Goal: Task Accomplishment & Management: Use online tool/utility

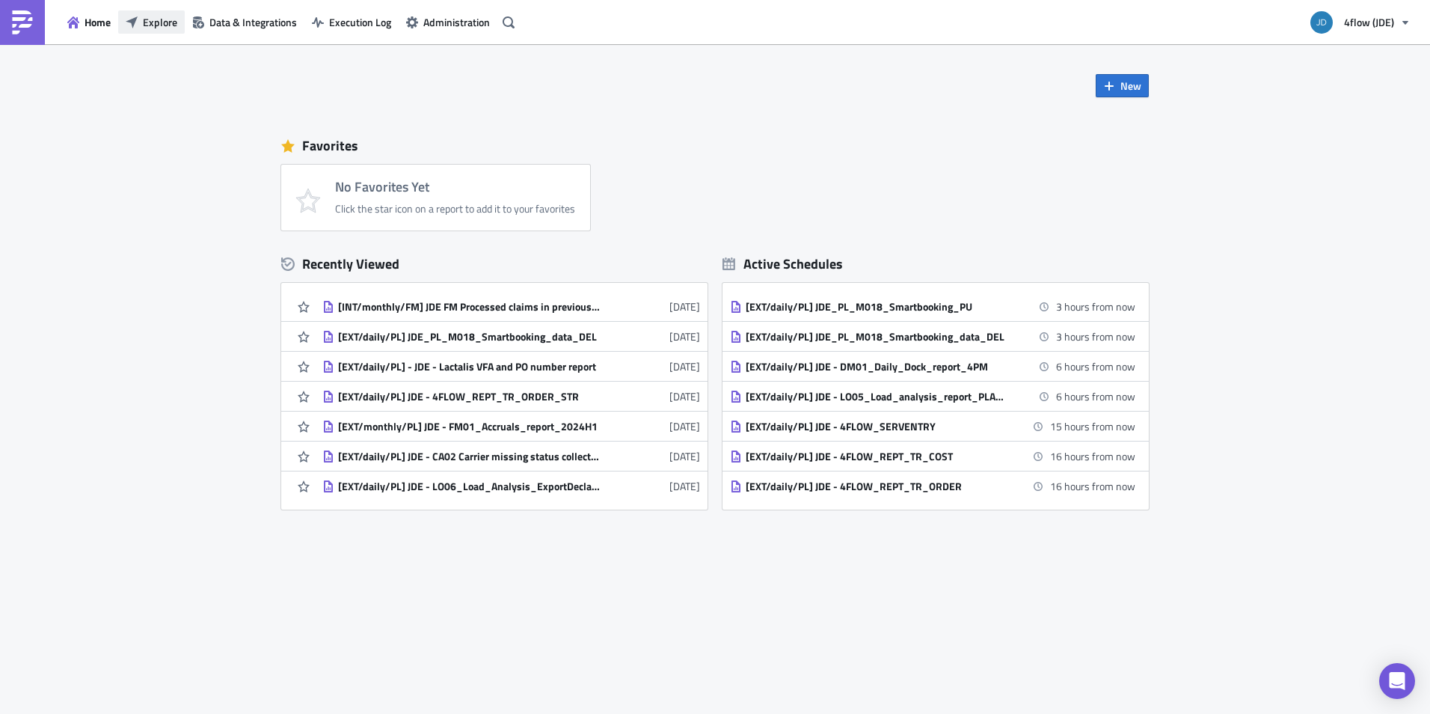
click at [151, 16] on span "Explore" at bounding box center [160, 22] width 34 height 16
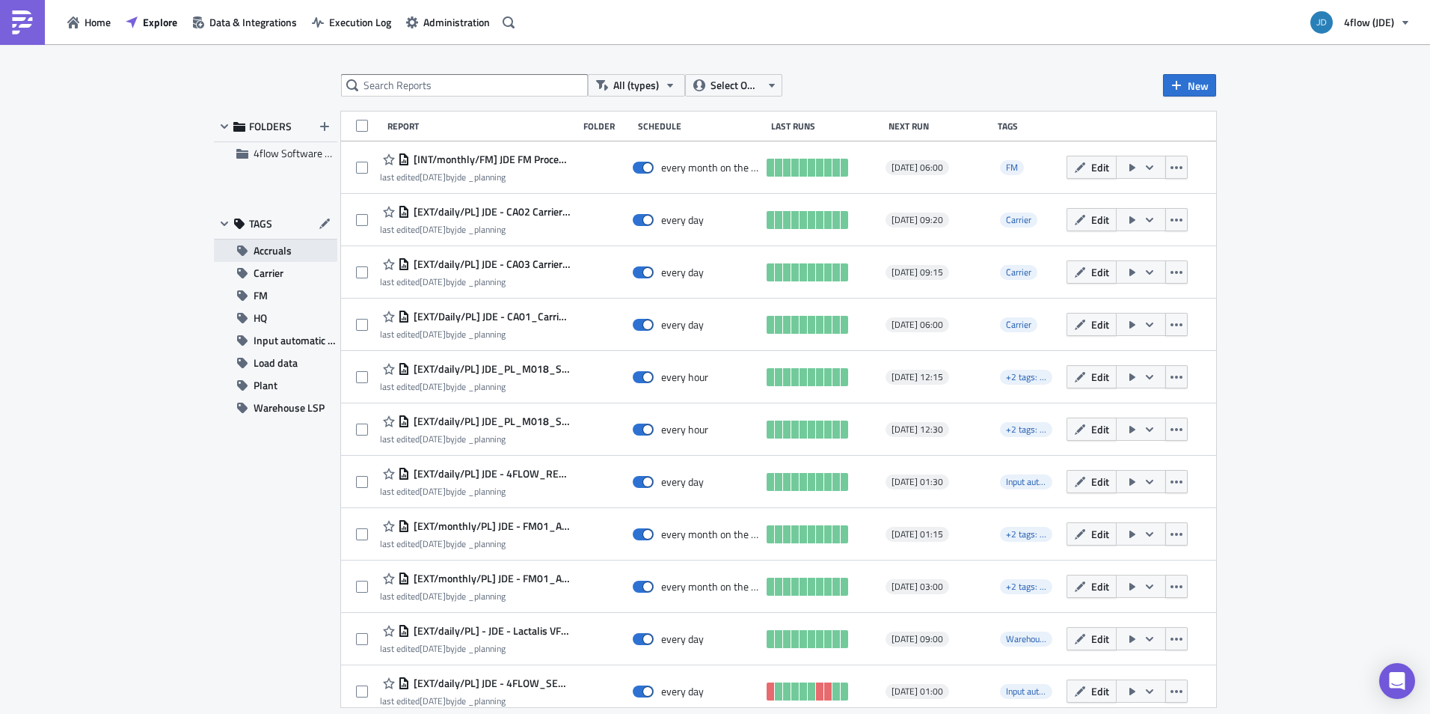
click at [282, 244] on span "Accruals" at bounding box center [273, 250] width 38 height 22
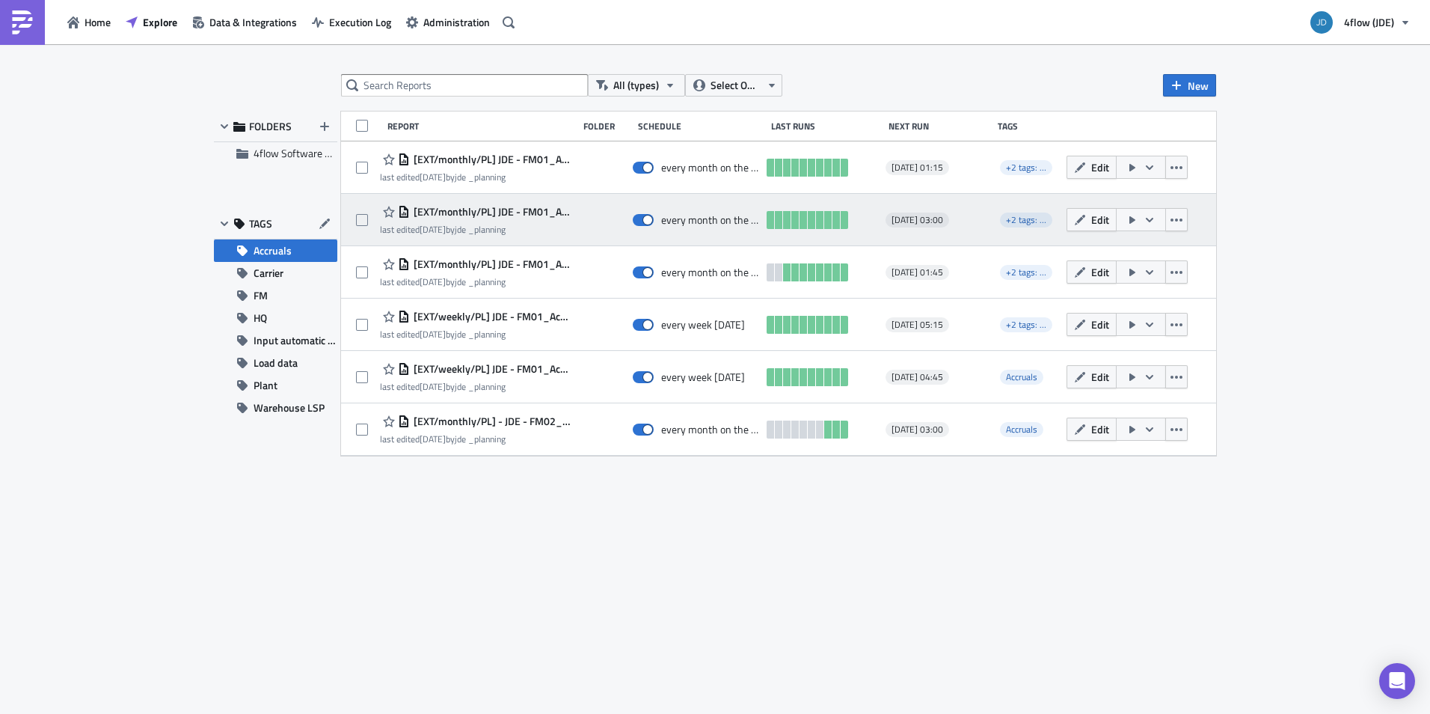
click at [1151, 219] on icon "button" at bounding box center [1150, 220] width 12 height 12
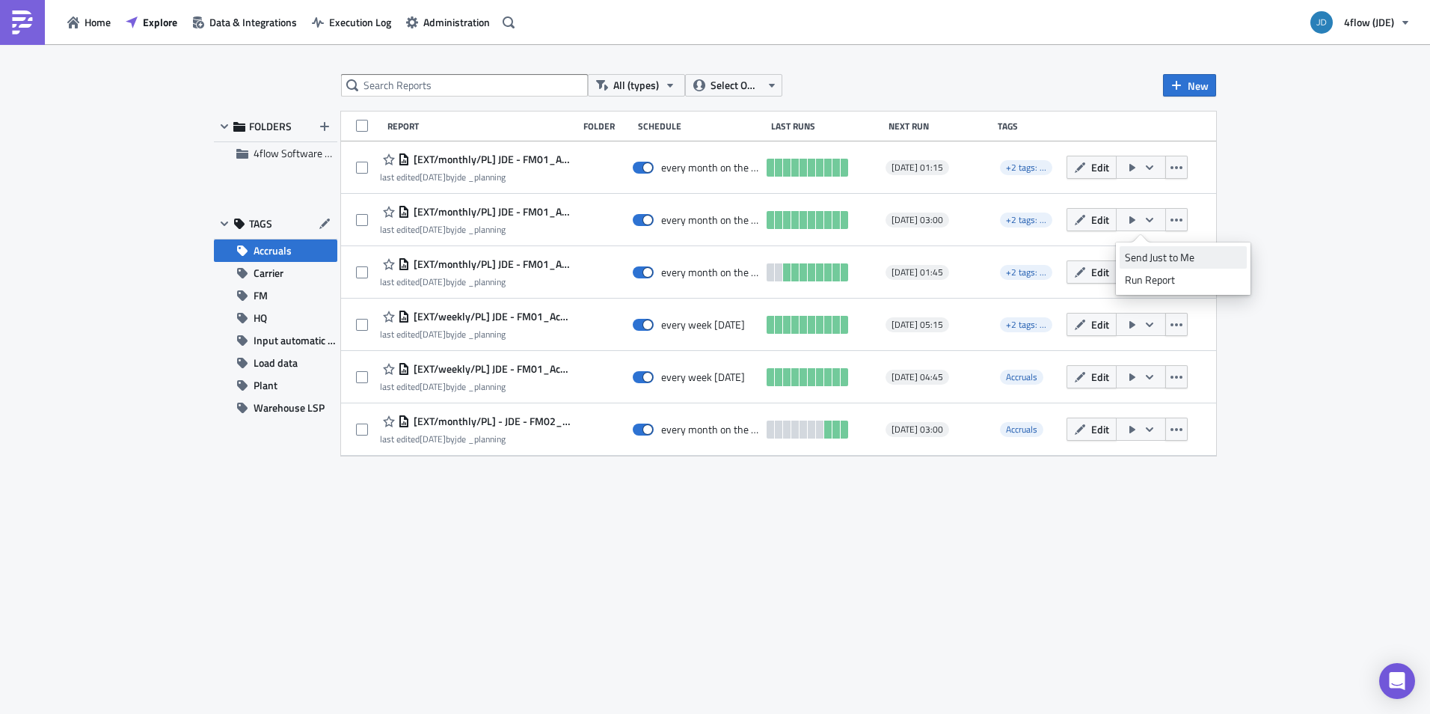
click at [1151, 254] on div "Send Just to Me" at bounding box center [1183, 257] width 117 height 15
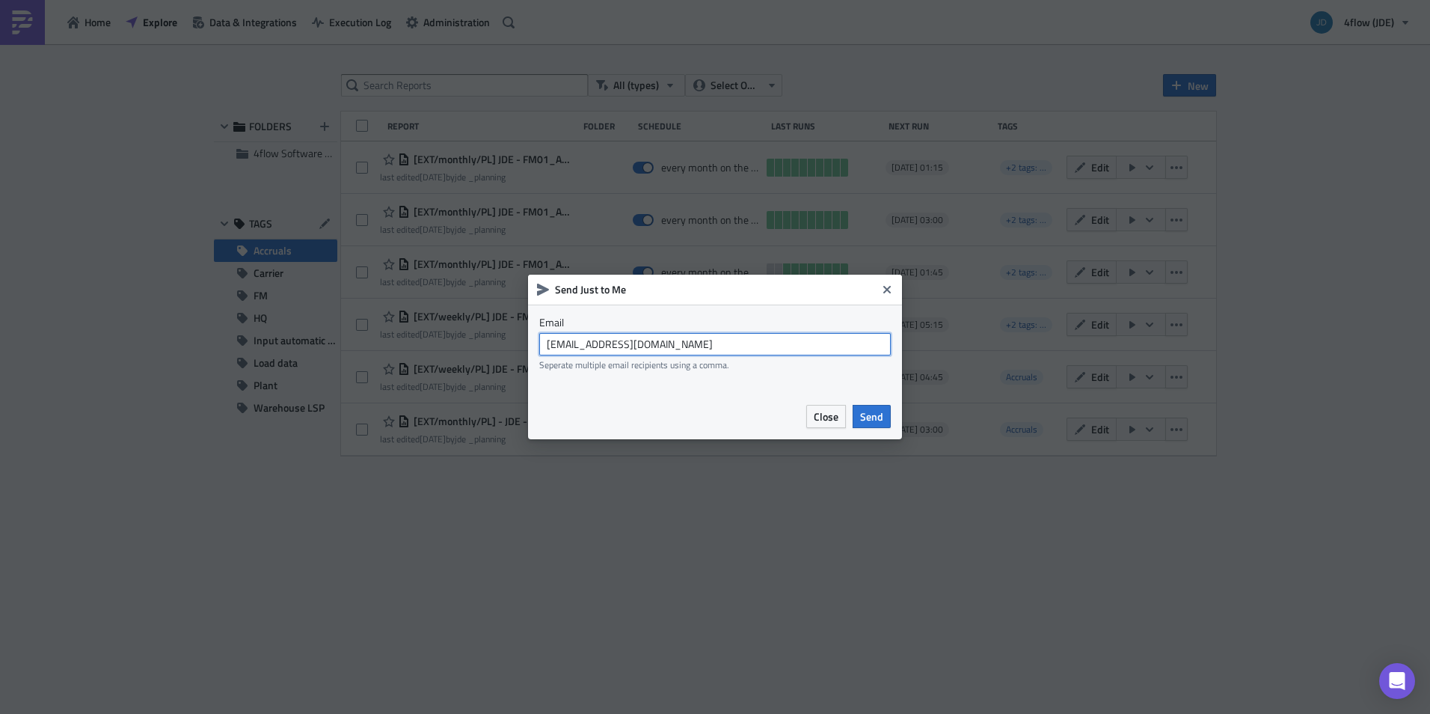
drag, startPoint x: 672, startPoint y: 349, endPoint x: 518, endPoint y: 334, distance: 154.8
click at [518, 334] on div "Send Just to Me Email jde_planning@4flow.com Seperate multiple email recipients…" at bounding box center [715, 357] width 1430 height 714
type input "c.lefevre@4flow.com"
click at [818, 316] on label "Email" at bounding box center [715, 322] width 352 height 13
click at [872, 411] on span "Send" at bounding box center [871, 416] width 23 height 16
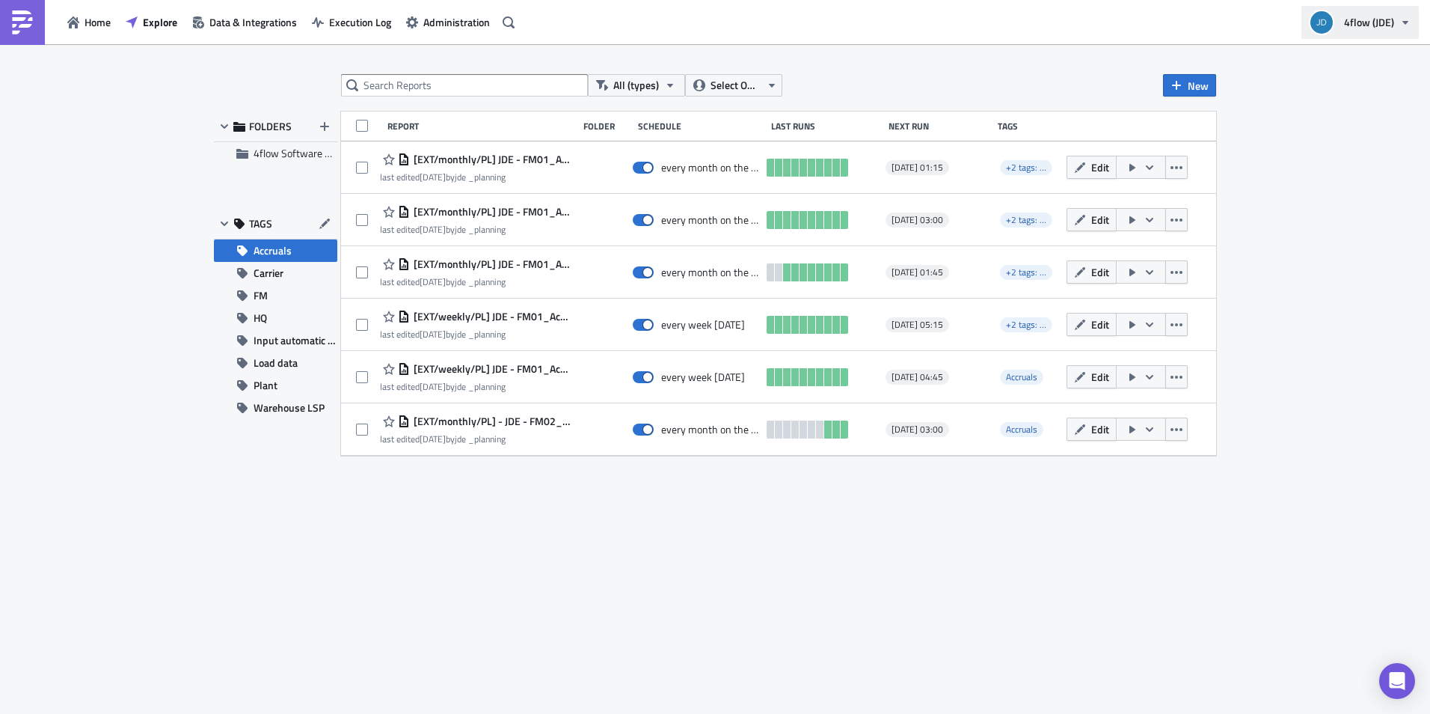
click at [1356, 23] on span "4flow (JDE)" at bounding box center [1369, 22] width 50 height 16
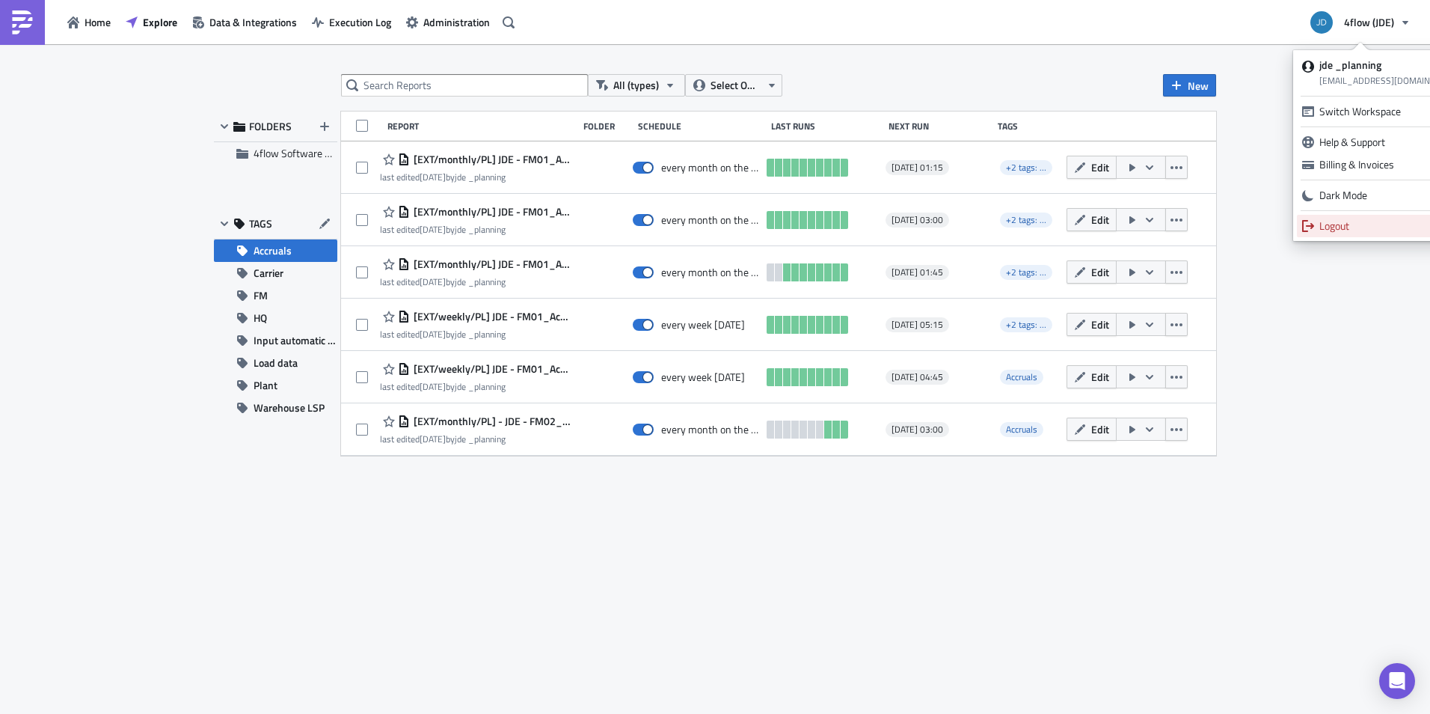
click at [1321, 229] on div "Logout" at bounding box center [1392, 225] width 144 height 15
